Goal: Information Seeking & Learning: Compare options

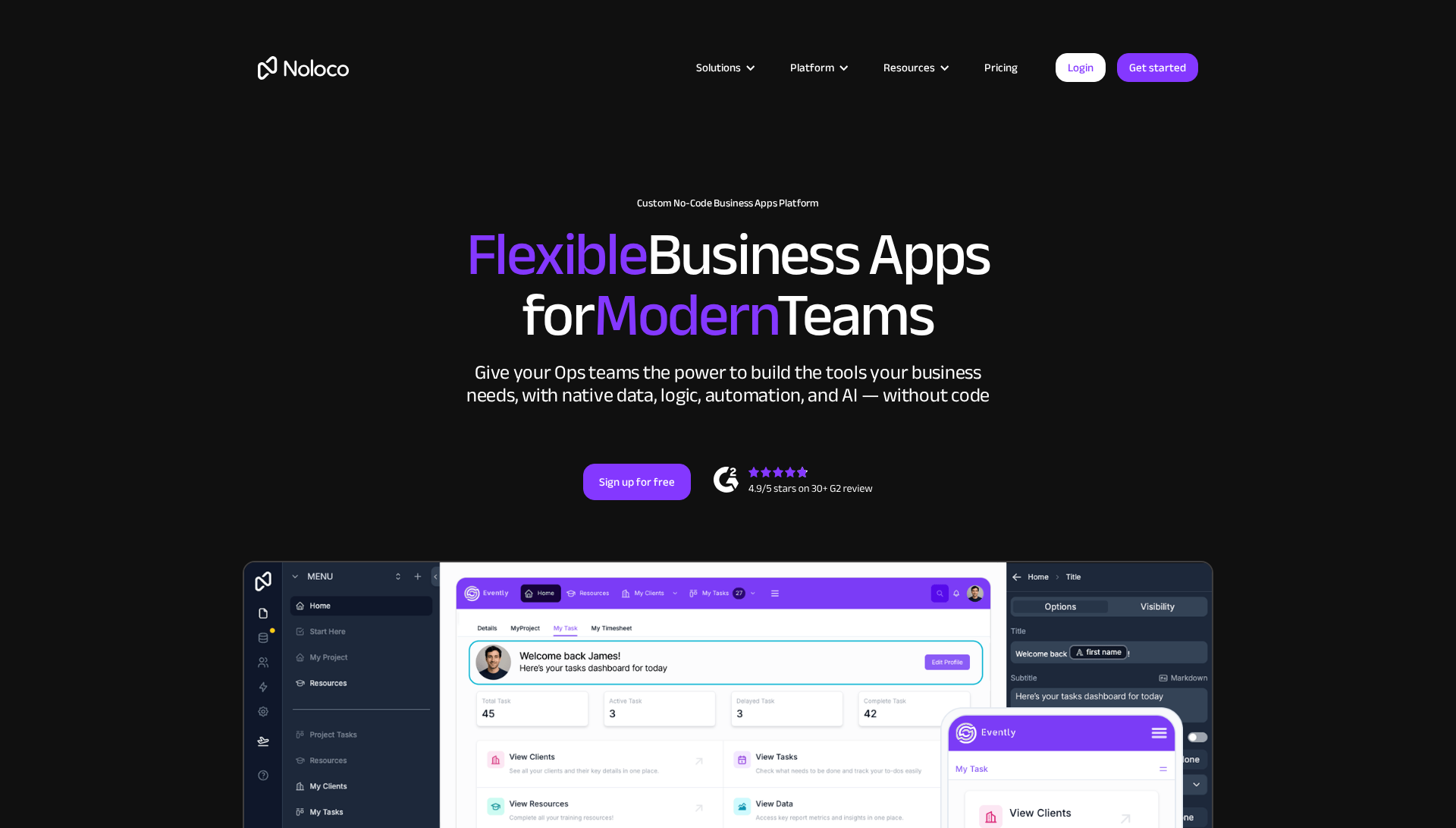
click at [1003, 69] on link "Pricing" at bounding box center [1001, 68] width 71 height 19
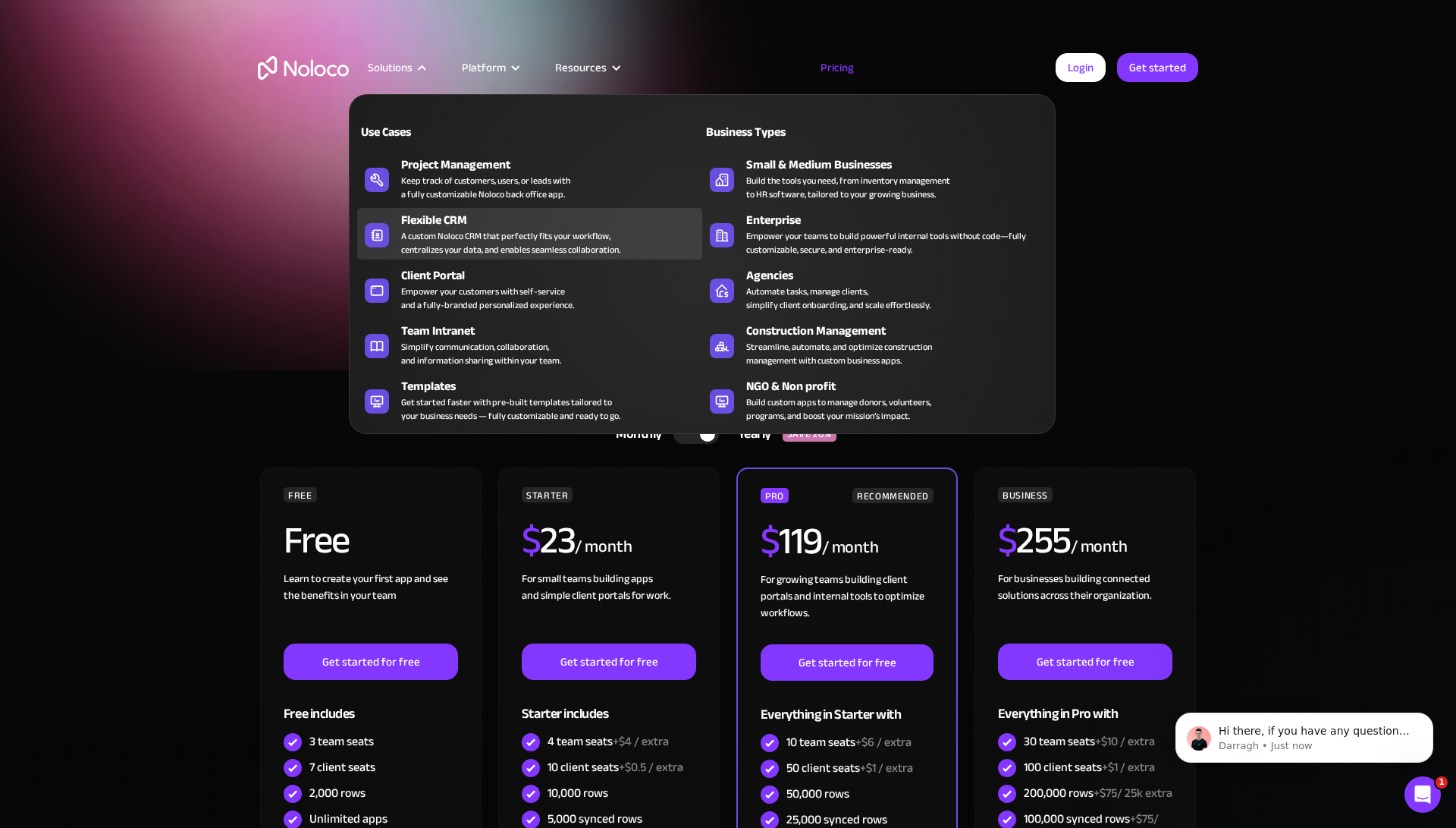
click at [522, 243] on div "A custom Noloco CRM that perfectly fits your workflow, centralizes your data, a…" at bounding box center [511, 243] width 219 height 27
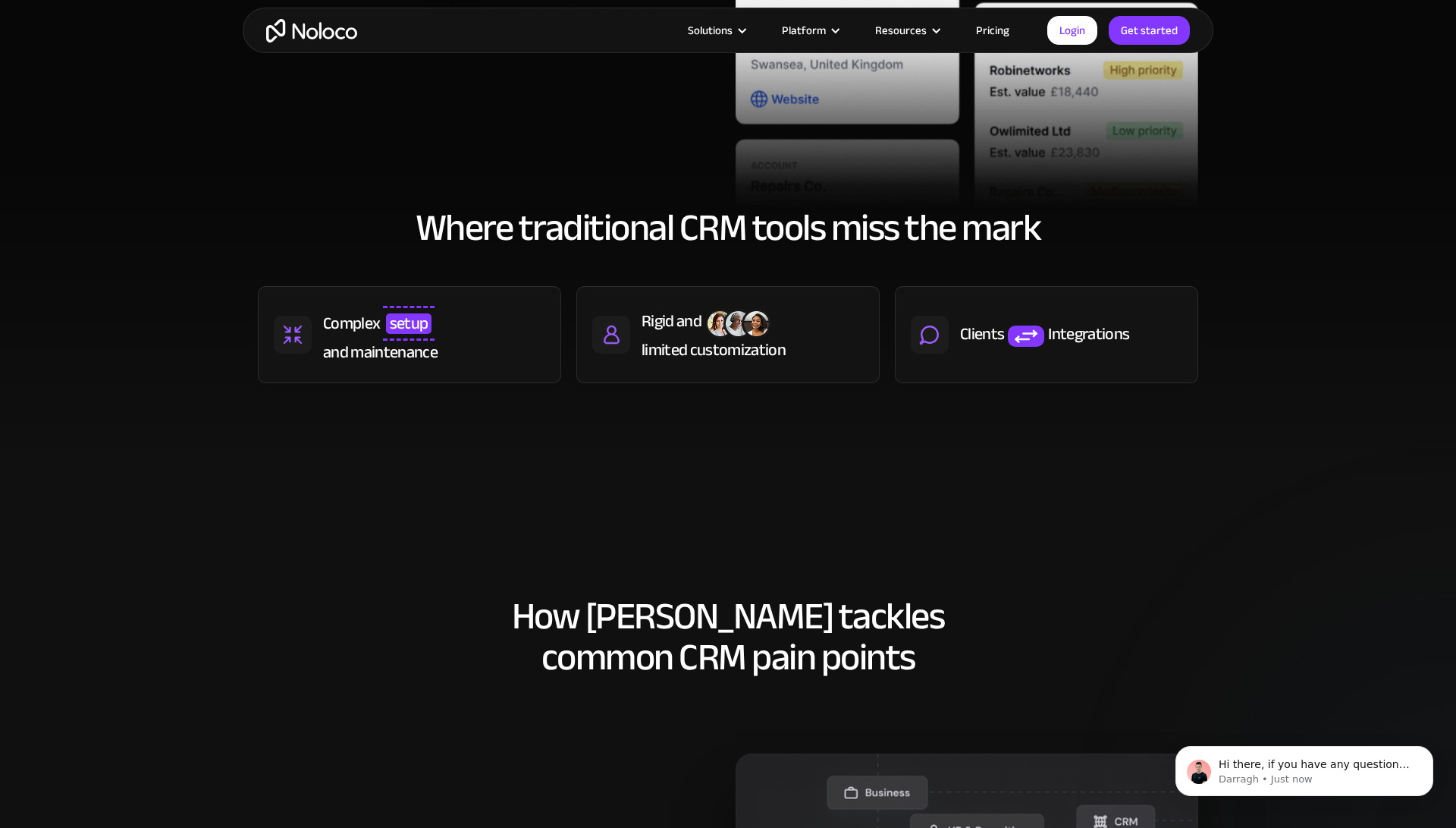
scroll to position [561, 0]
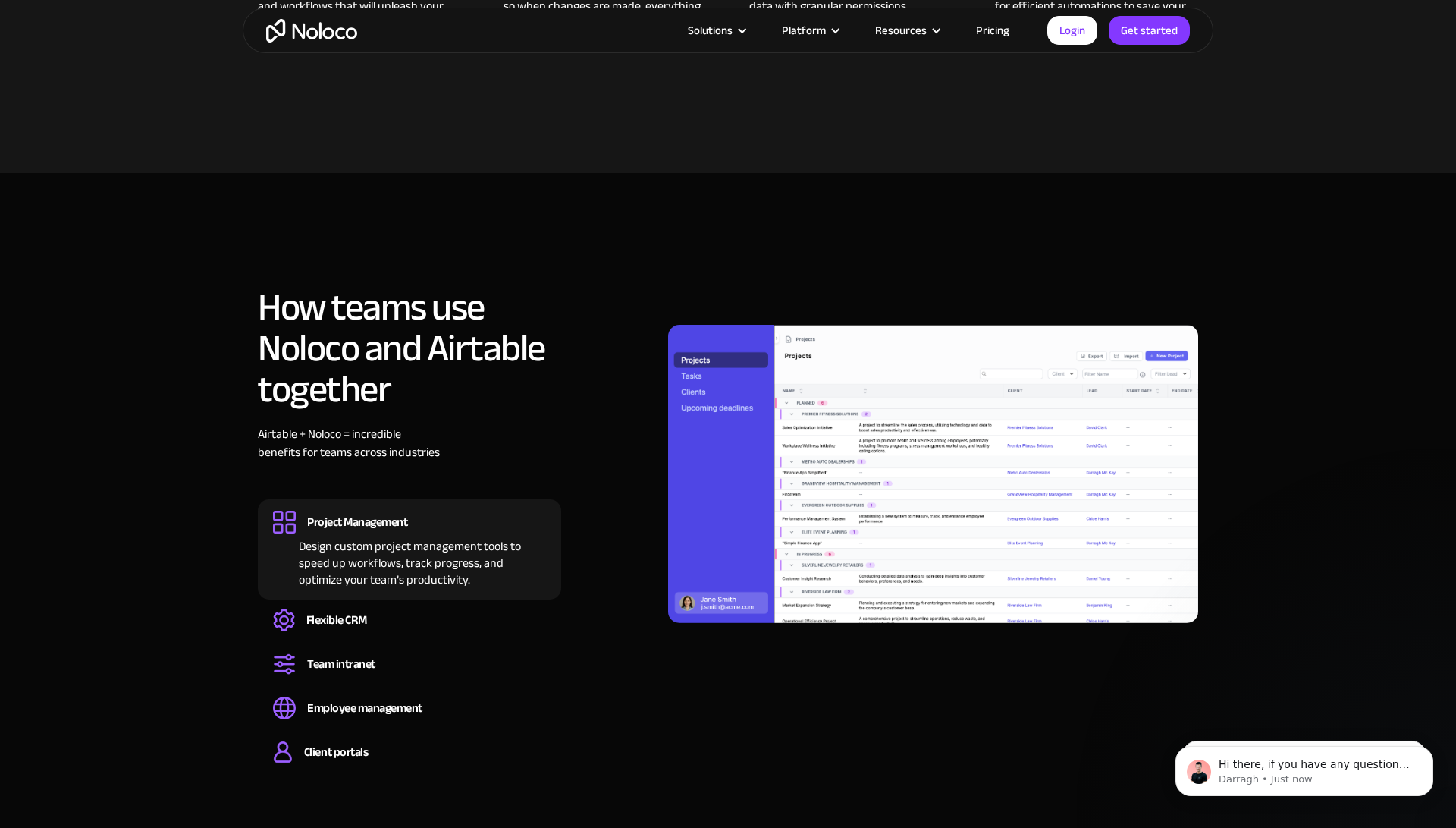
scroll to position [970, 0]
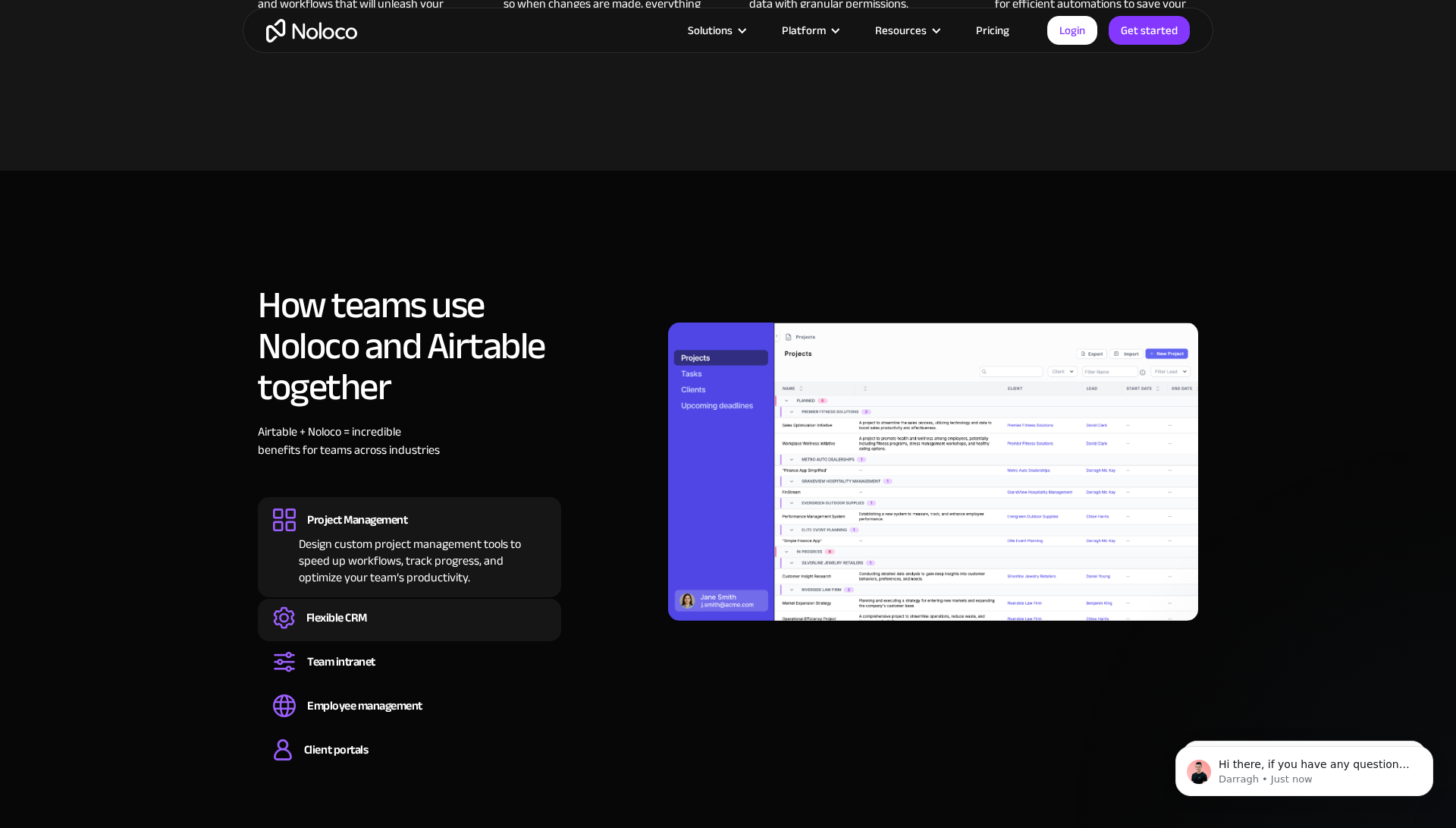
click at [361, 610] on div "Flexible CRM" at bounding box center [336, 618] width 60 height 17
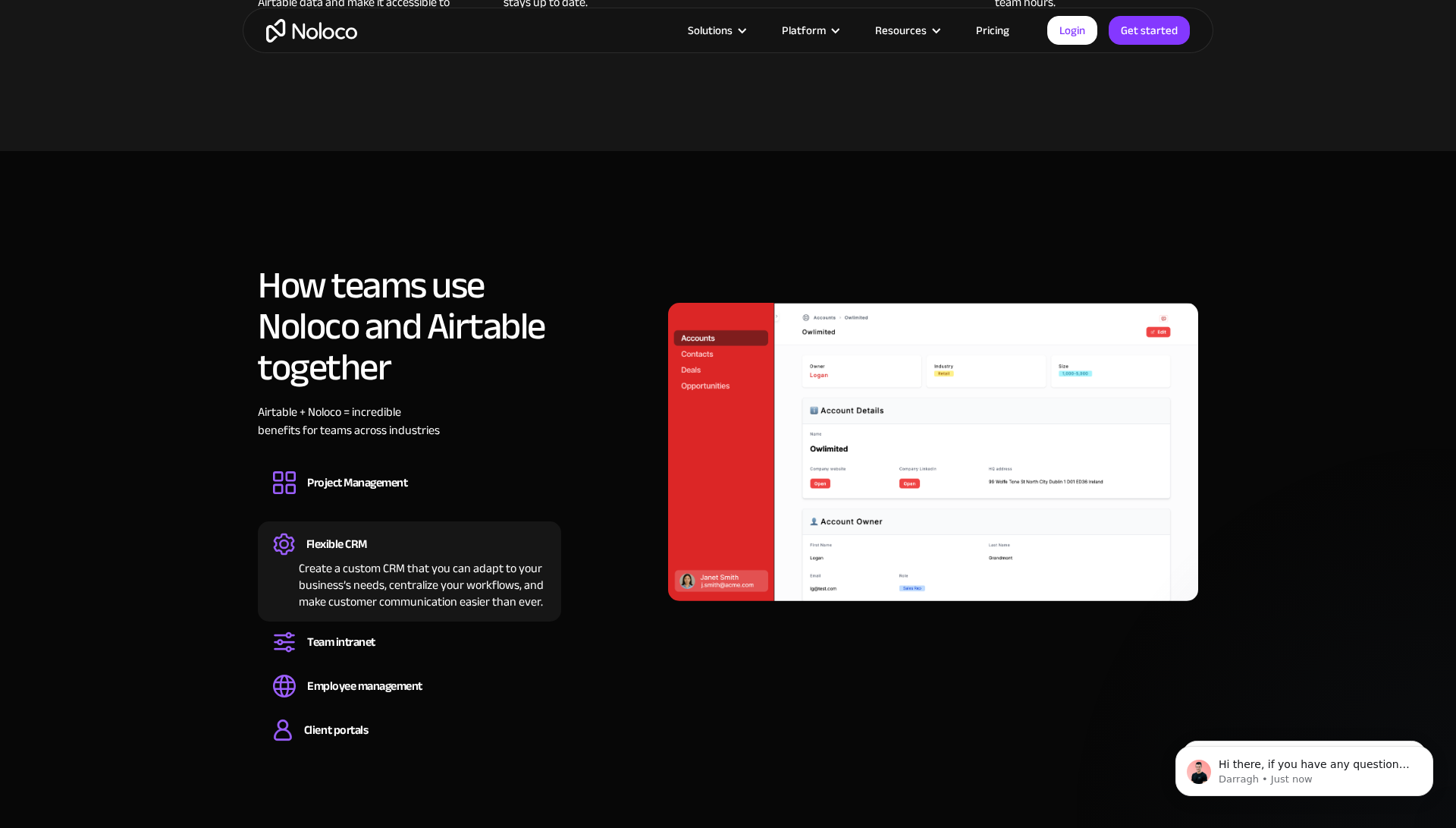
scroll to position [1000, 0]
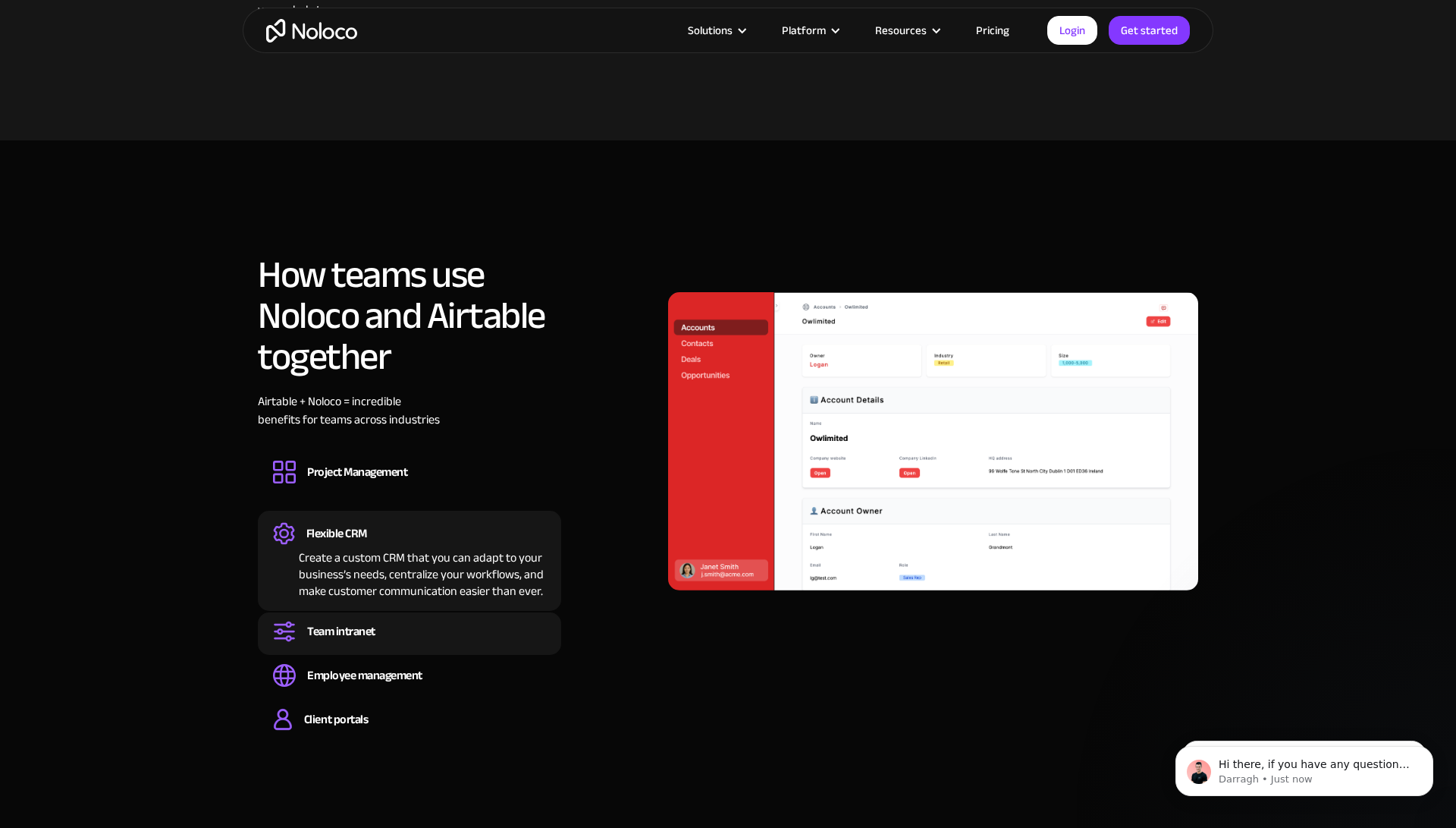
click at [371, 623] on div "Team intranet" at bounding box center [341, 631] width 68 height 17
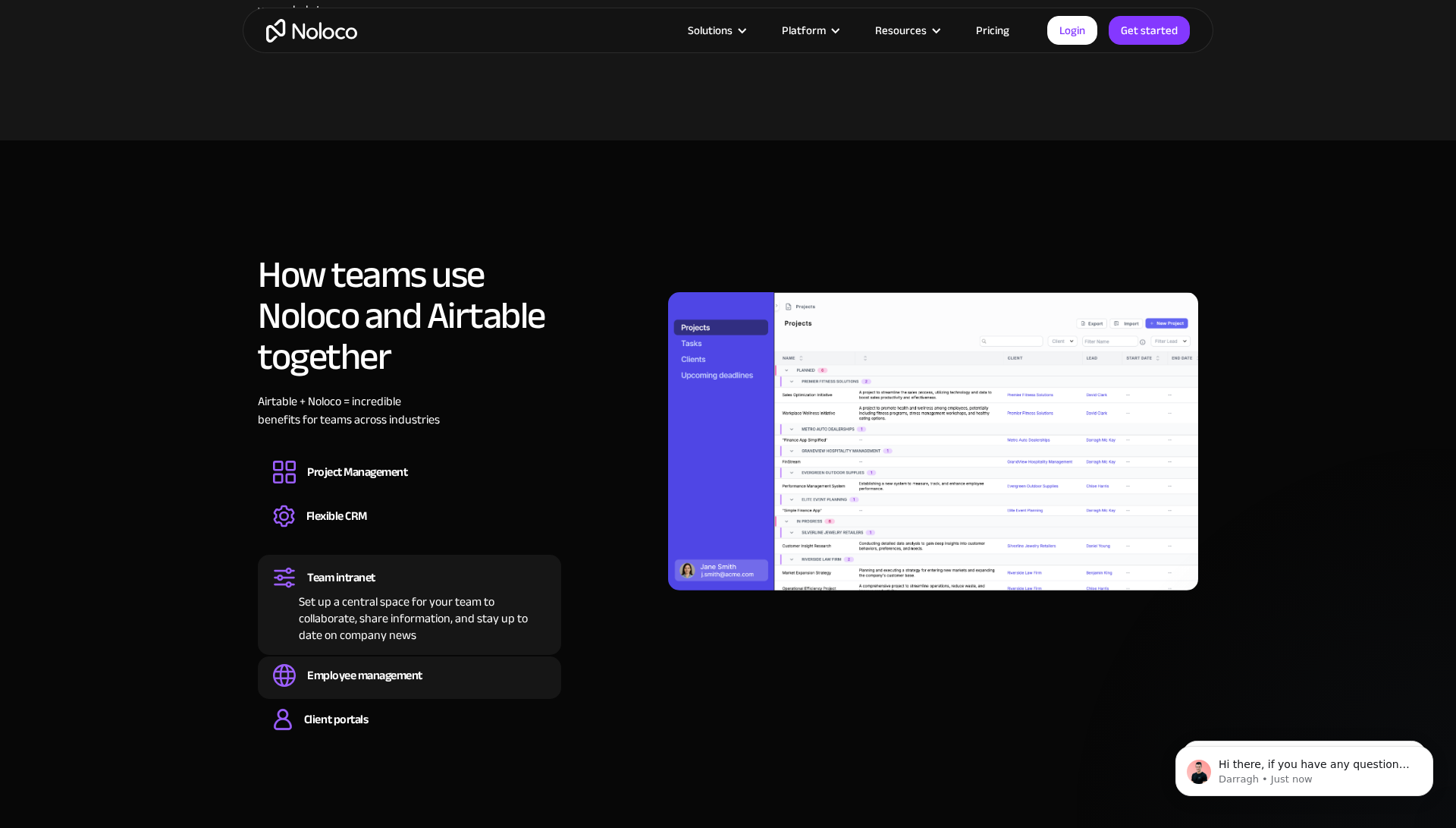
click at [367, 667] on div "Employee management" at bounding box center [364, 675] width 115 height 17
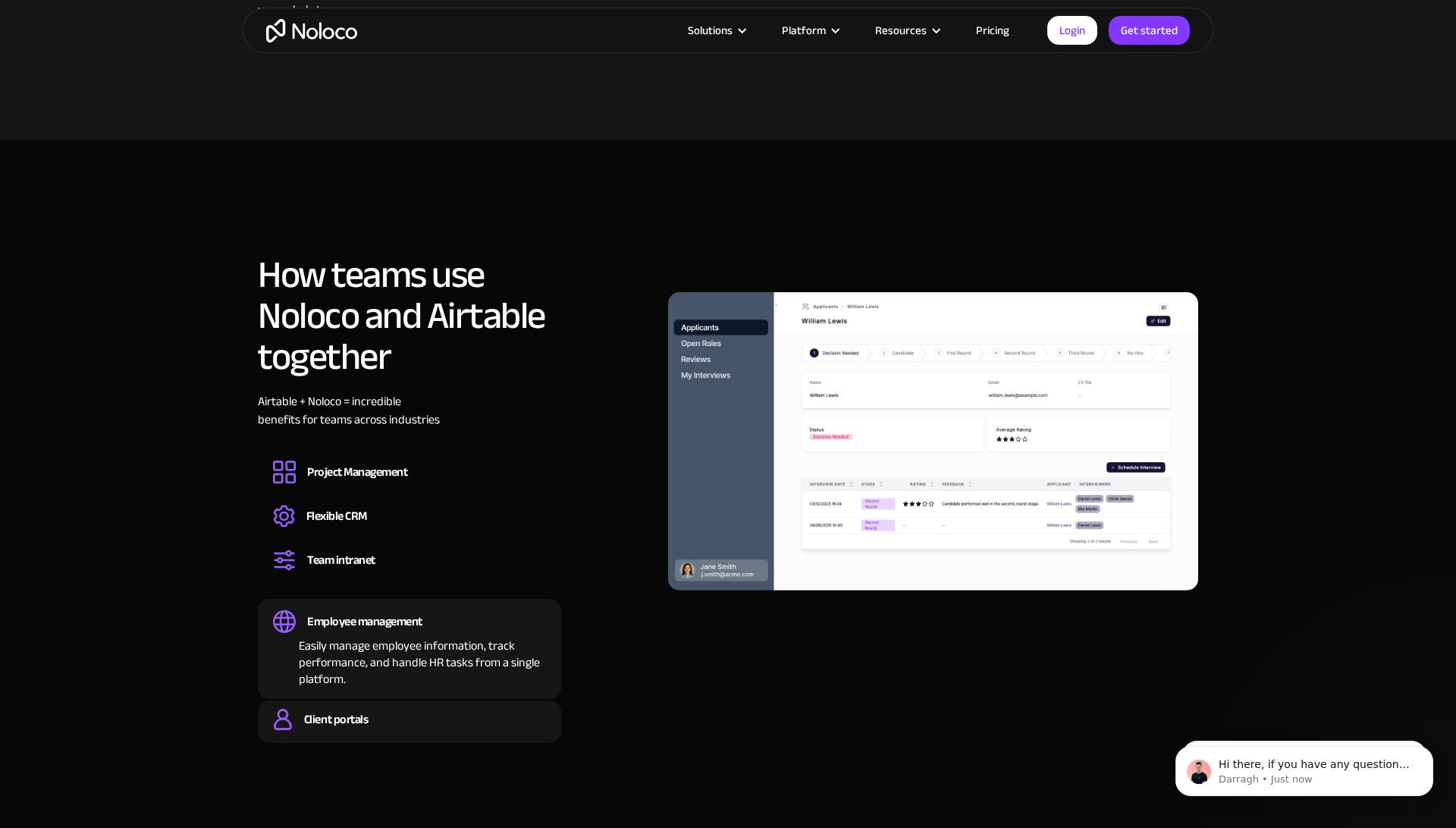
click at [348, 711] on div "Client portals" at bounding box center [335, 719] width 64 height 17
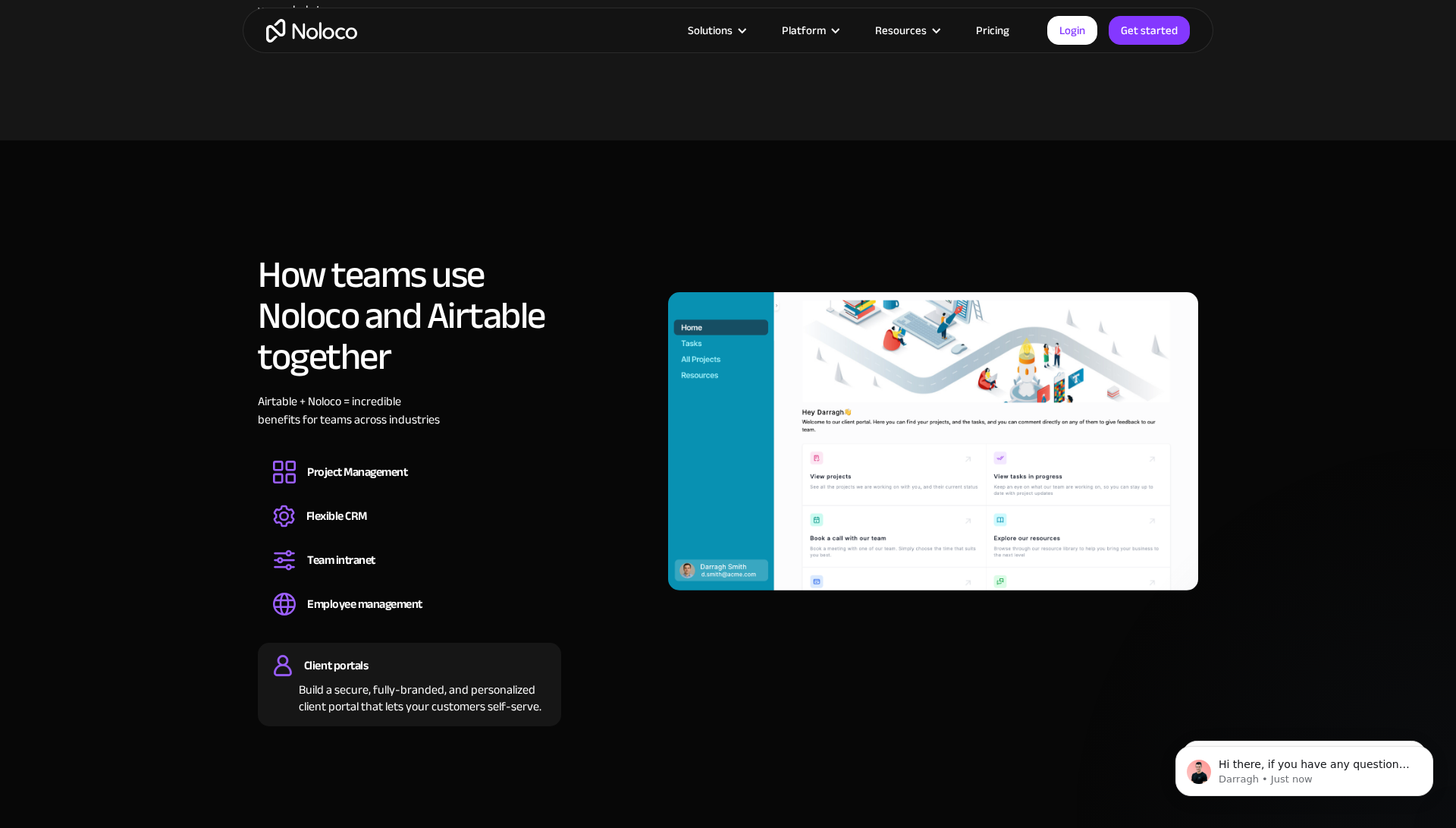
click at [998, 31] on link "Pricing" at bounding box center [993, 30] width 71 height 19
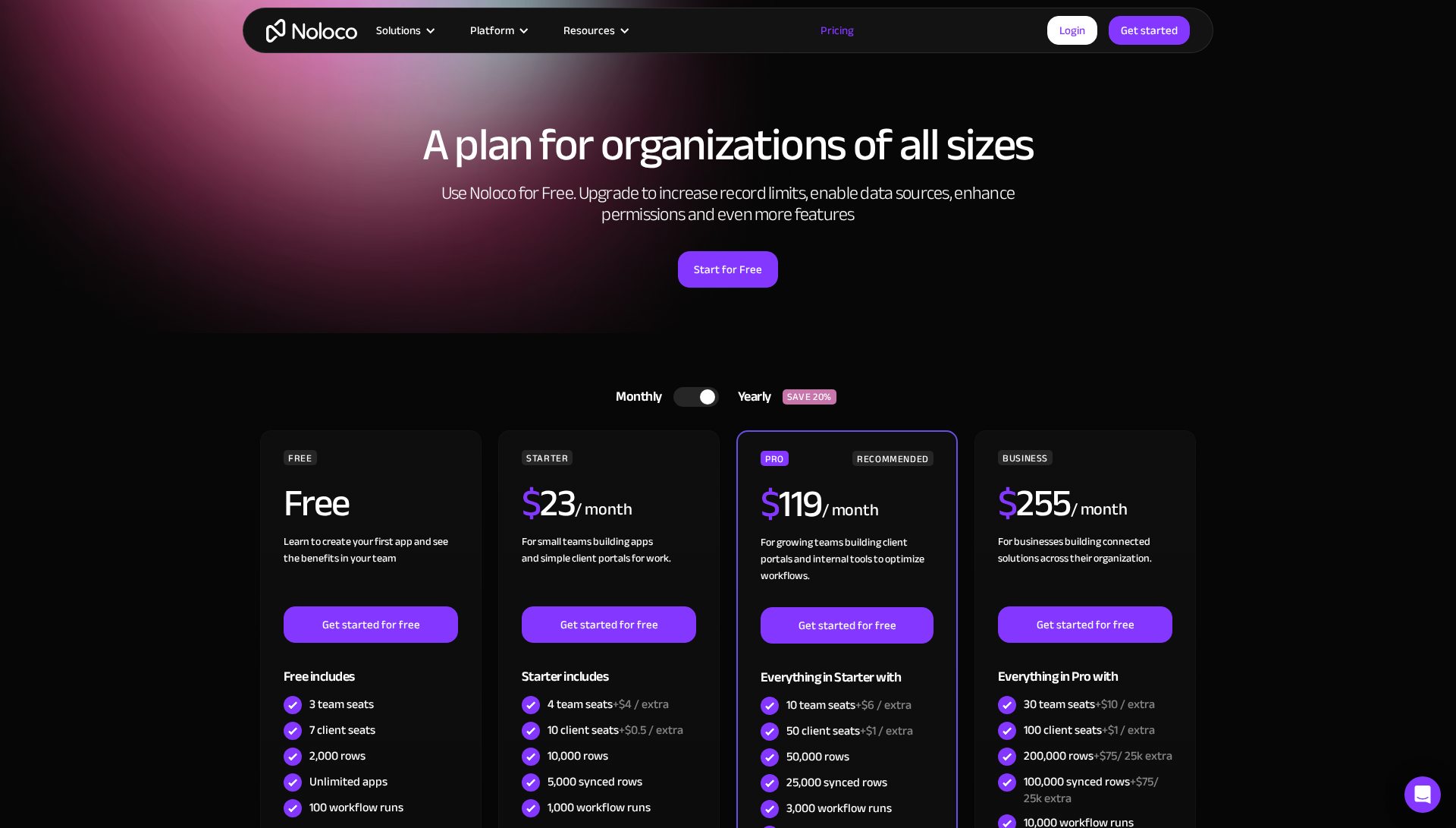
scroll to position [39, 0]
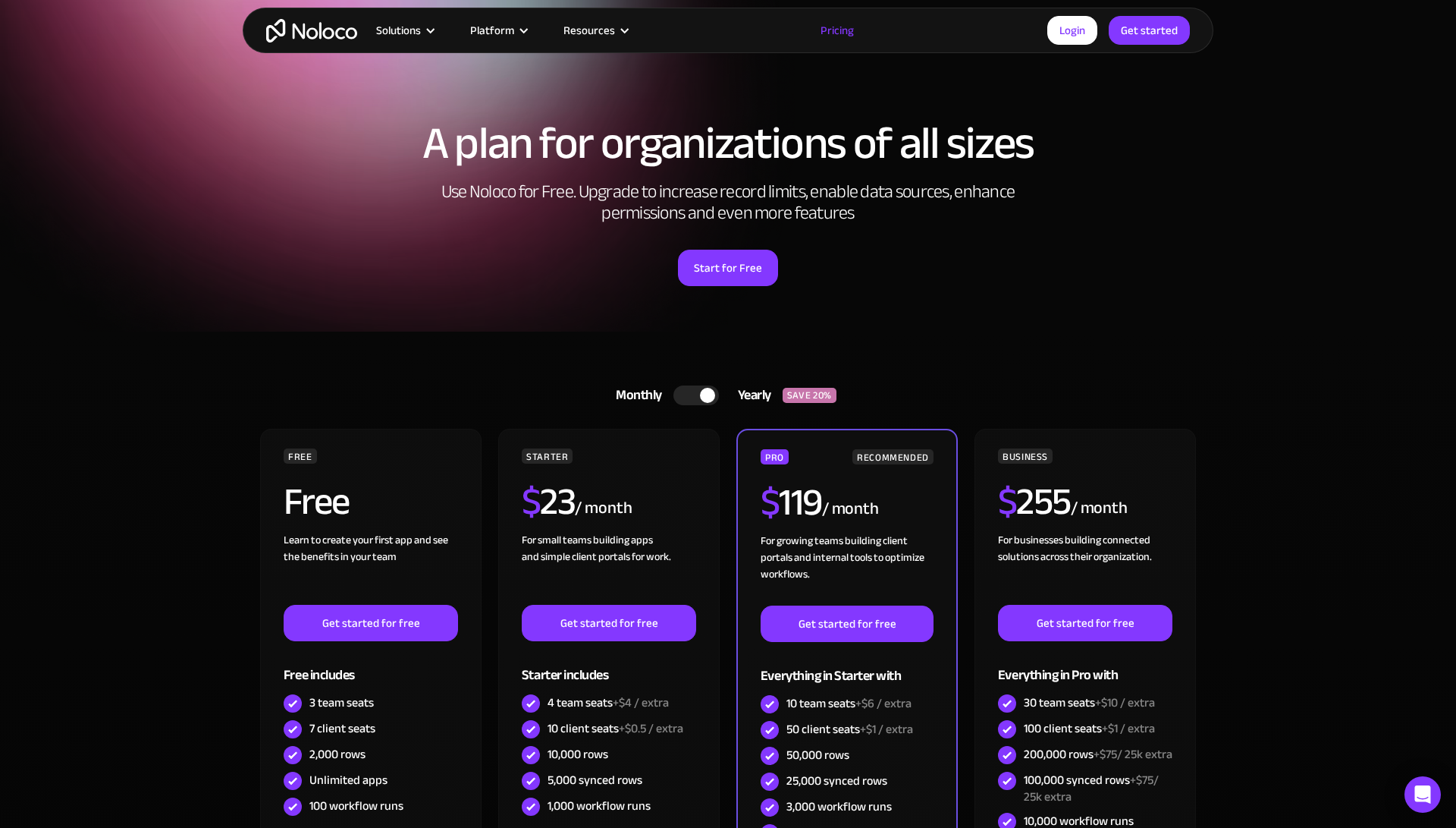
click at [706, 393] on div at bounding box center [707, 395] width 15 height 15
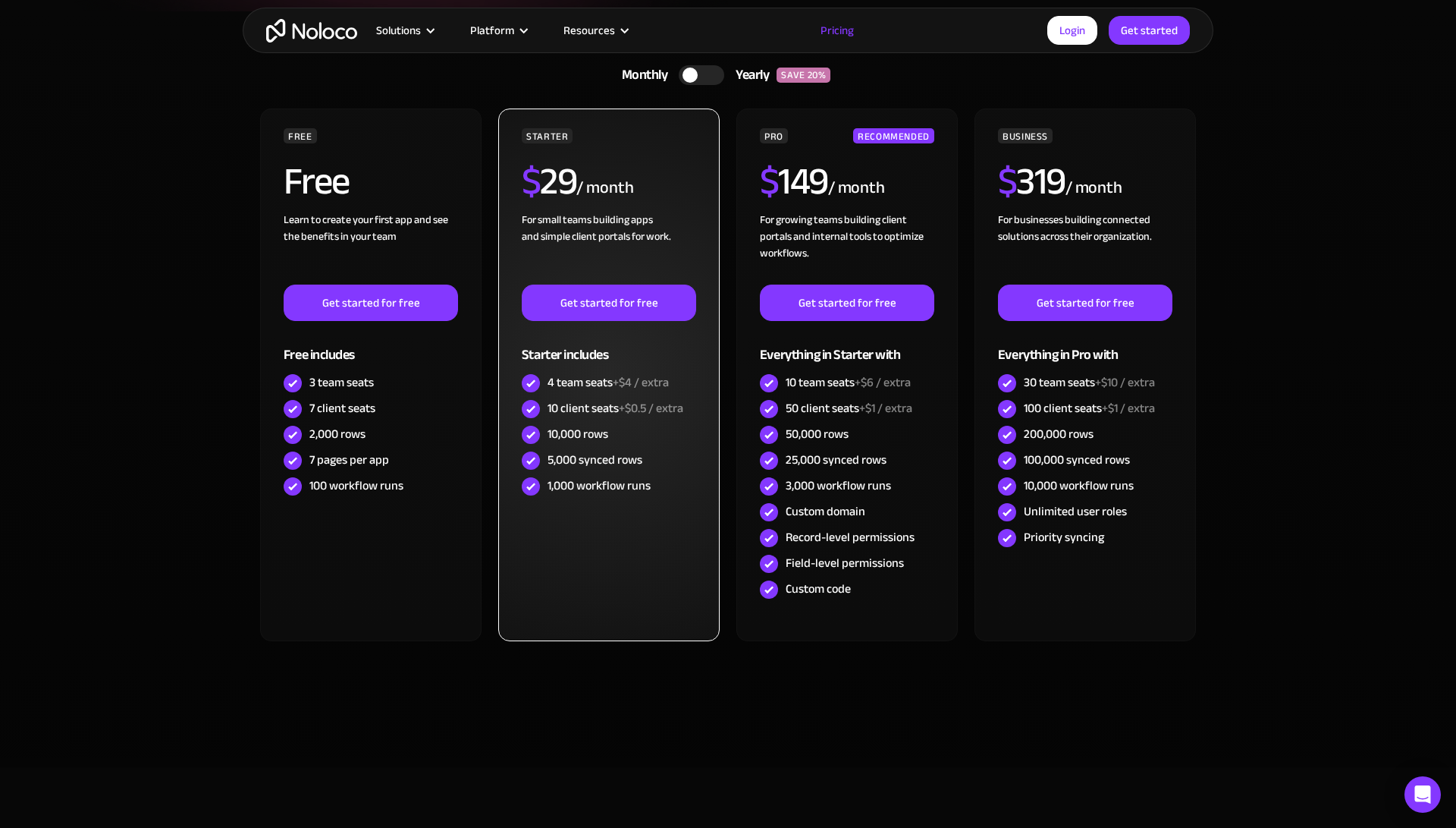
scroll to position [357, 0]
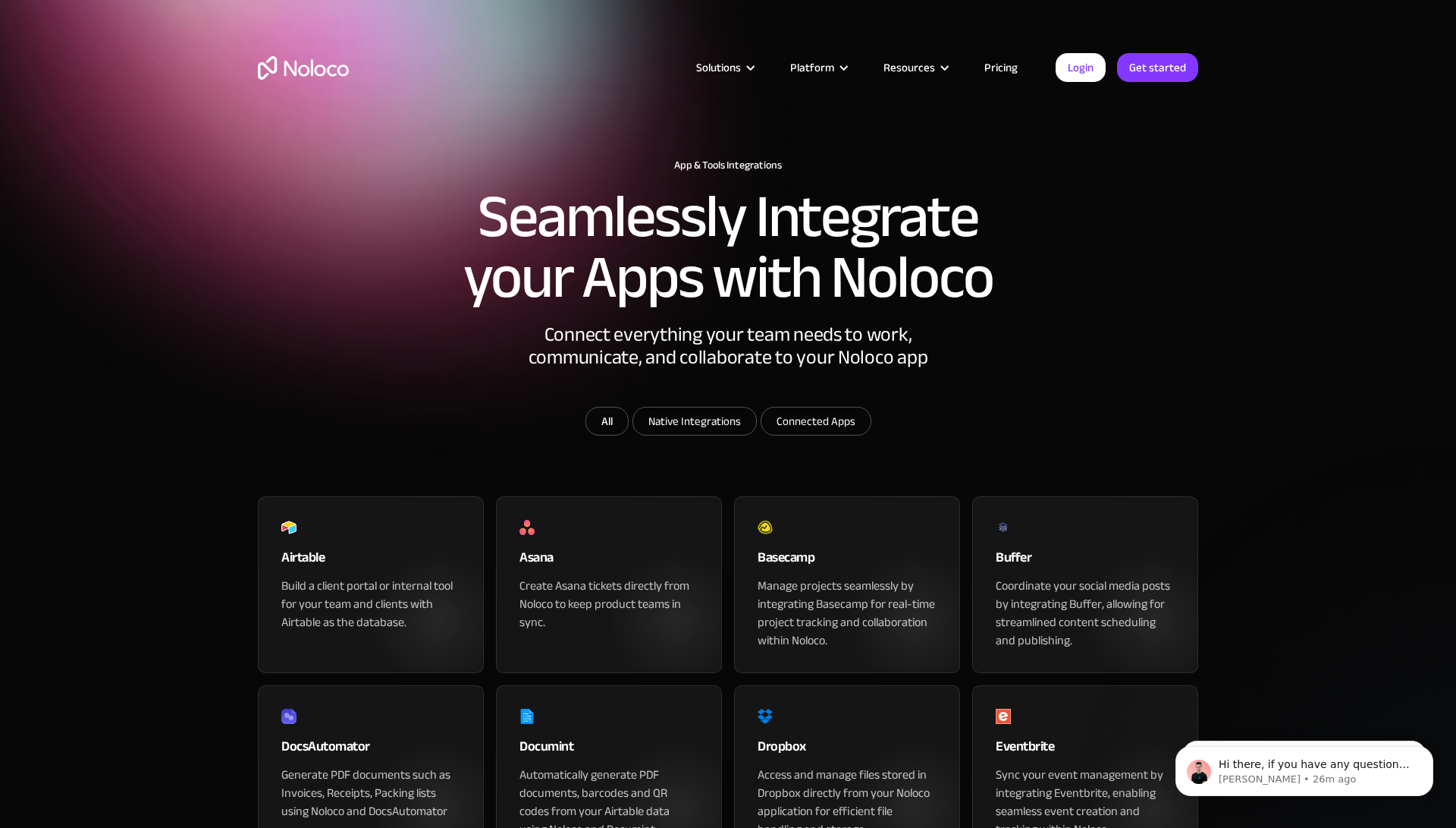
click at [1001, 64] on link "Pricing" at bounding box center [1001, 68] width 71 height 19
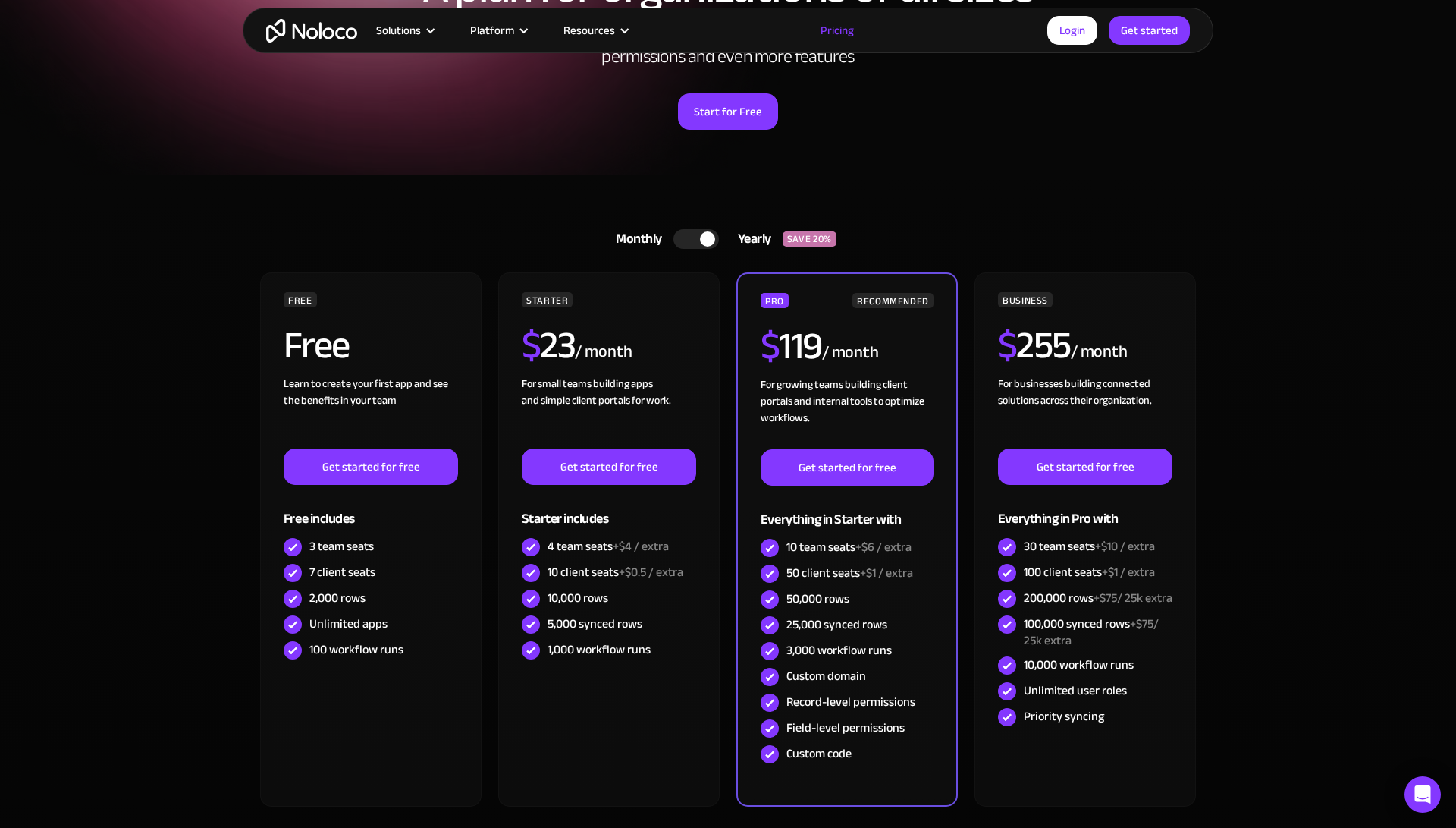
scroll to position [195, 0]
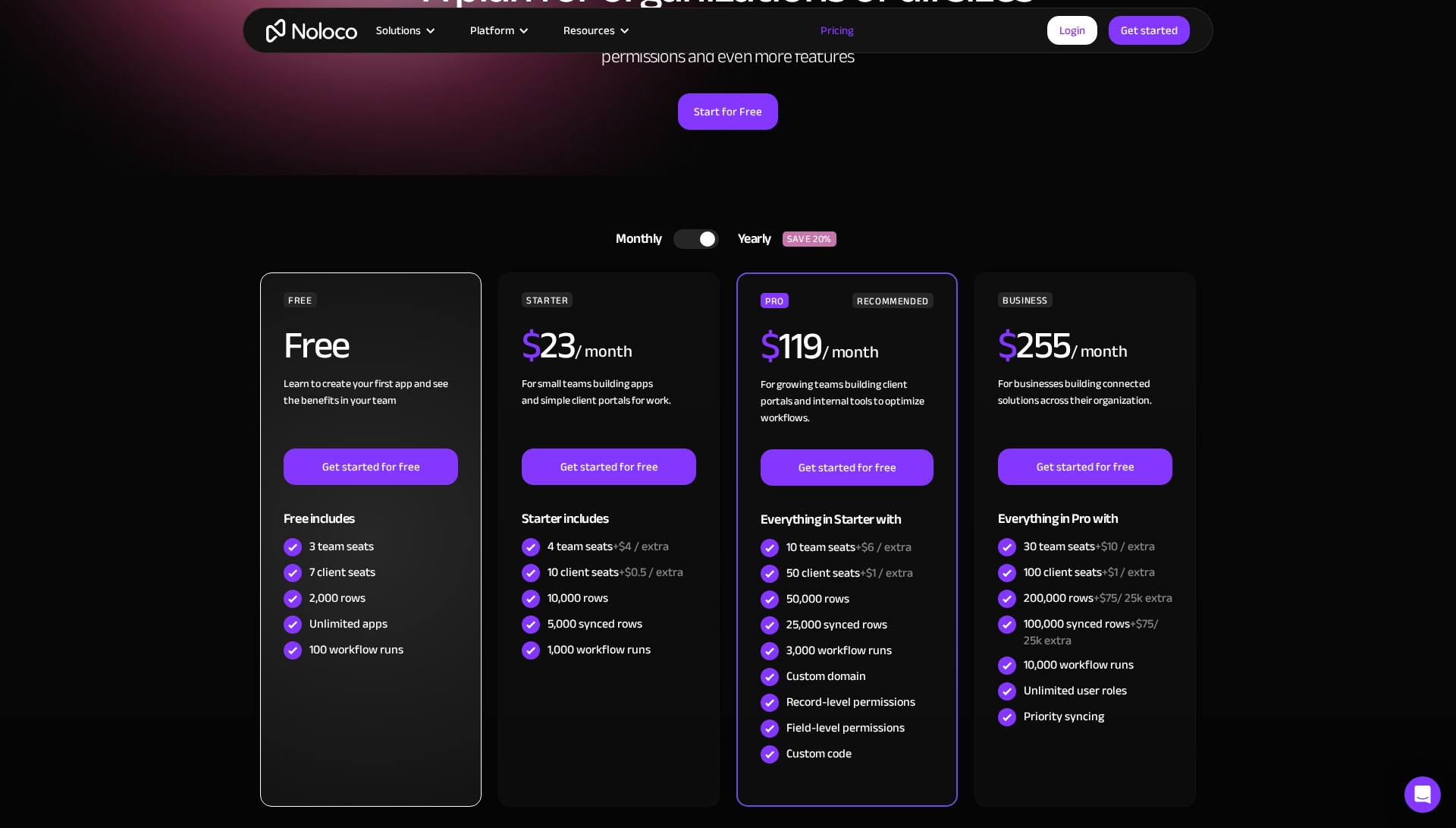
click at [292, 572] on img at bounding box center [292, 572] width 19 height 19
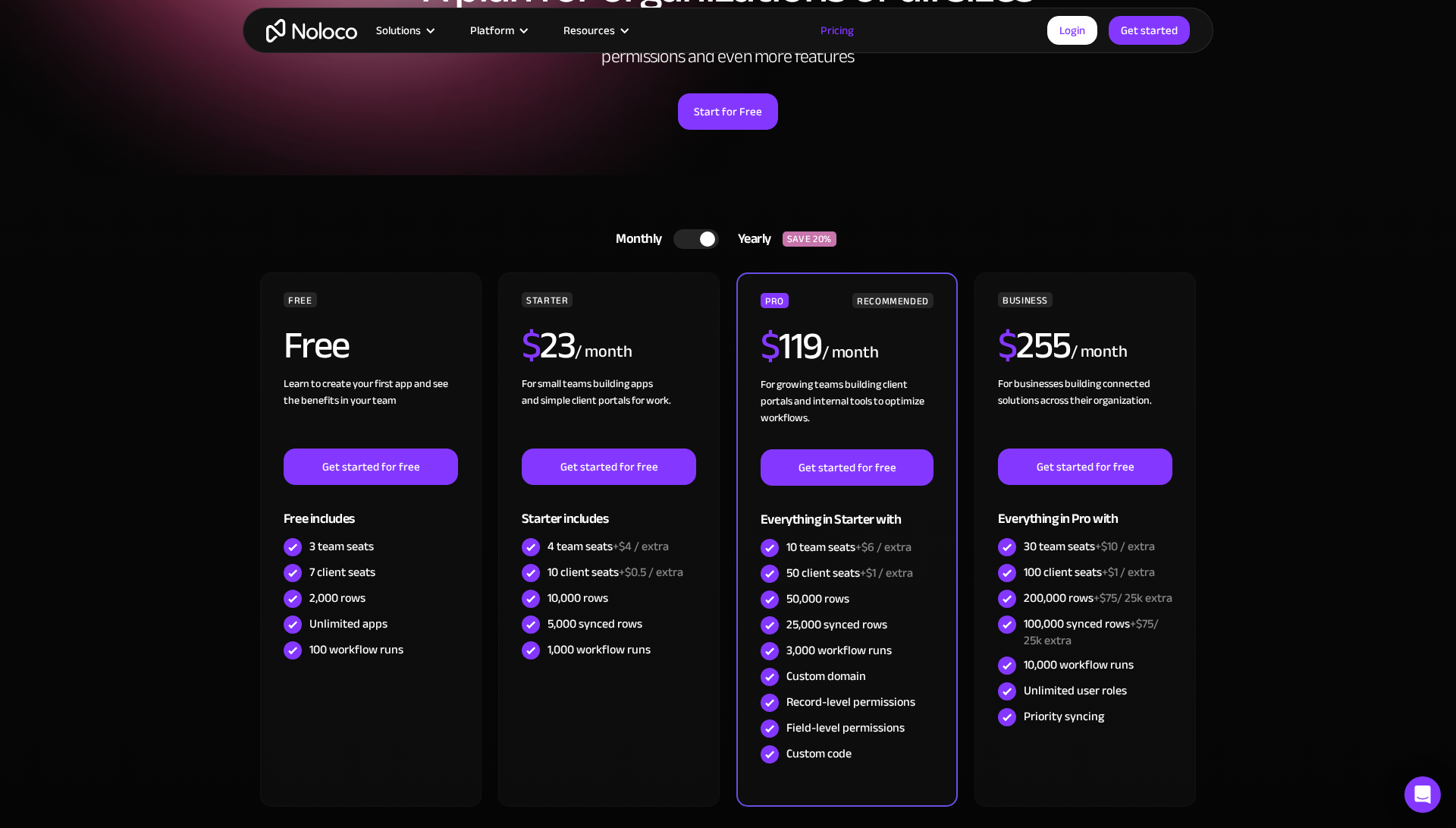
click at [1076, 85] on div "Start for Free" at bounding box center [728, 106] width 940 height 47
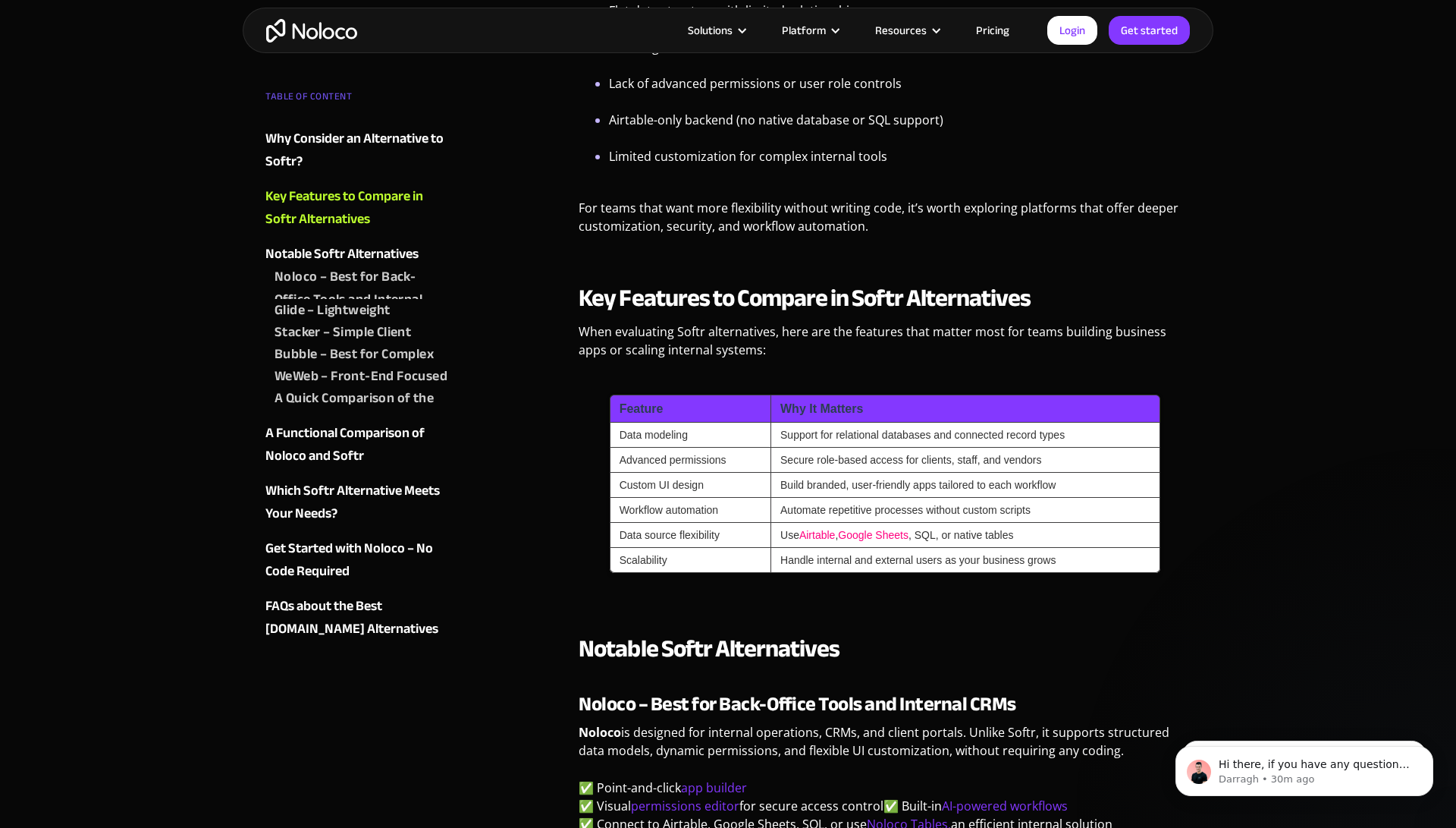
scroll to position [955, 0]
